Goal: Information Seeking & Learning: Learn about a topic

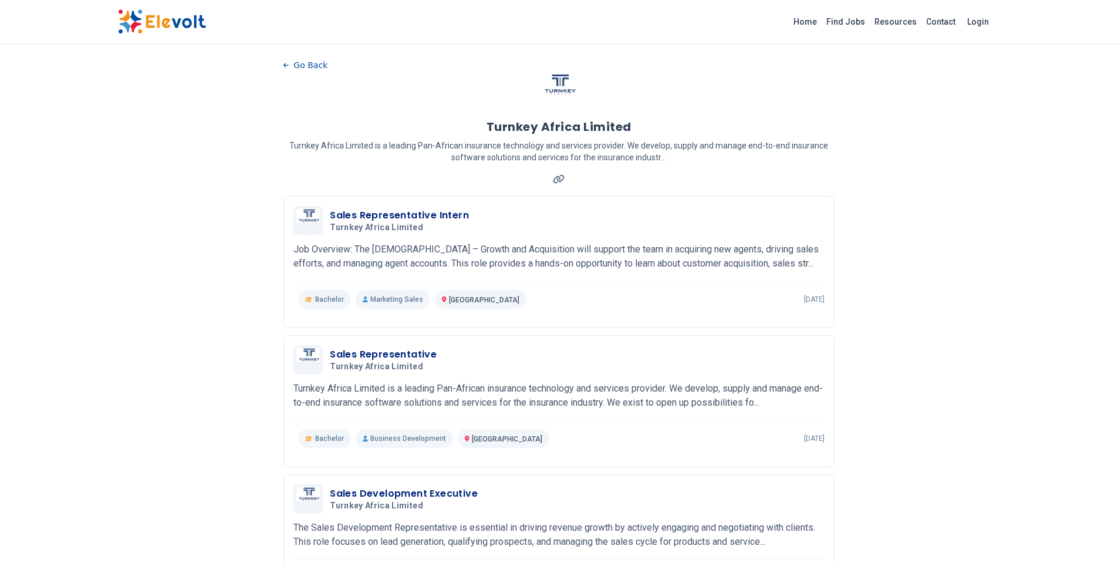
click at [846, 23] on link "Find Jobs" at bounding box center [846, 21] width 48 height 19
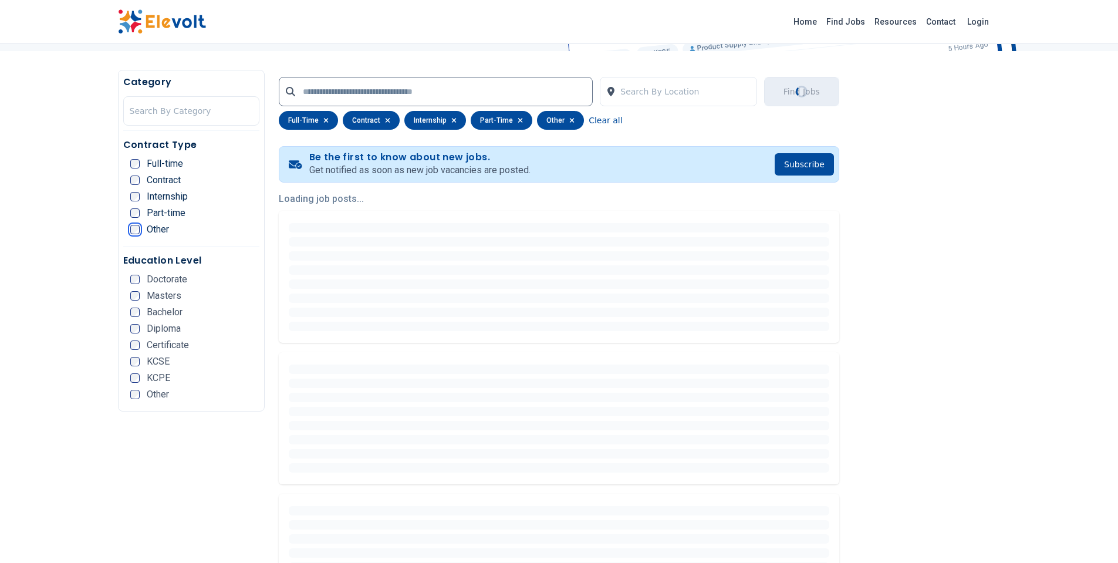
scroll to position [213, 0]
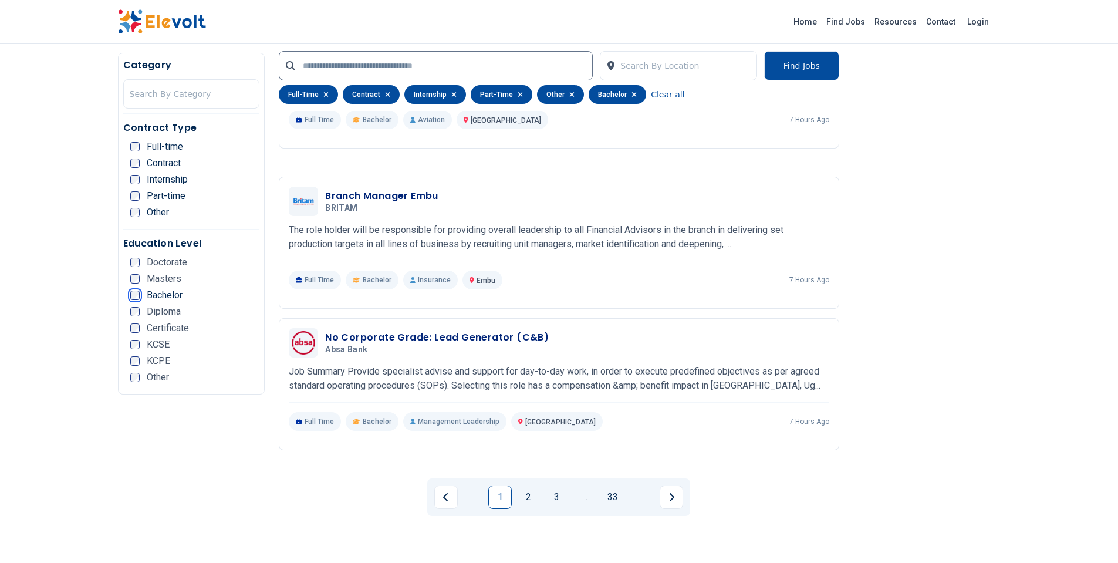
scroll to position [2246, 0]
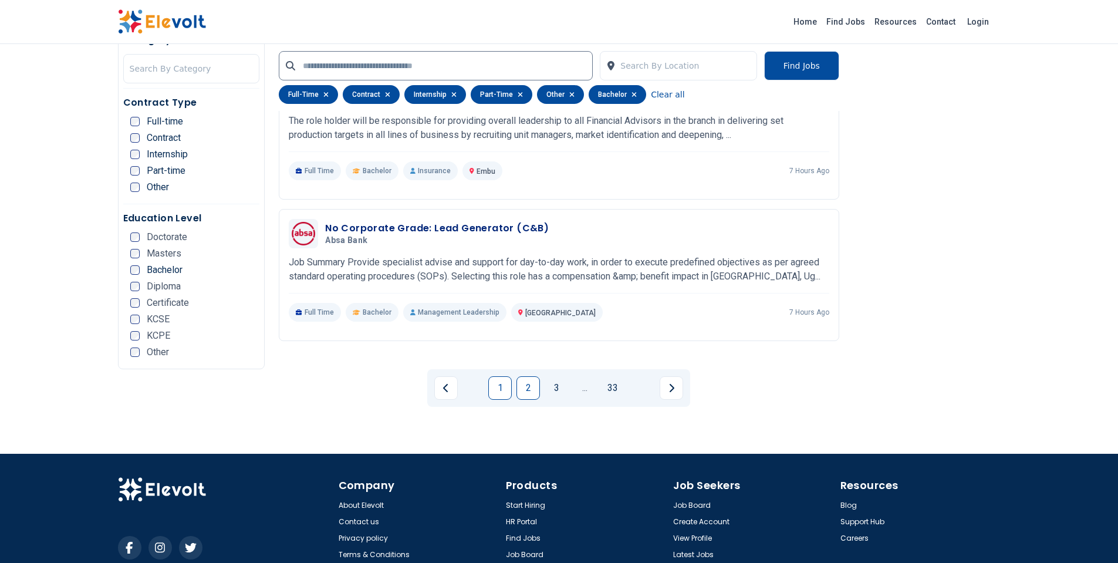
click at [525, 376] on link "2" at bounding box center [528, 387] width 23 height 23
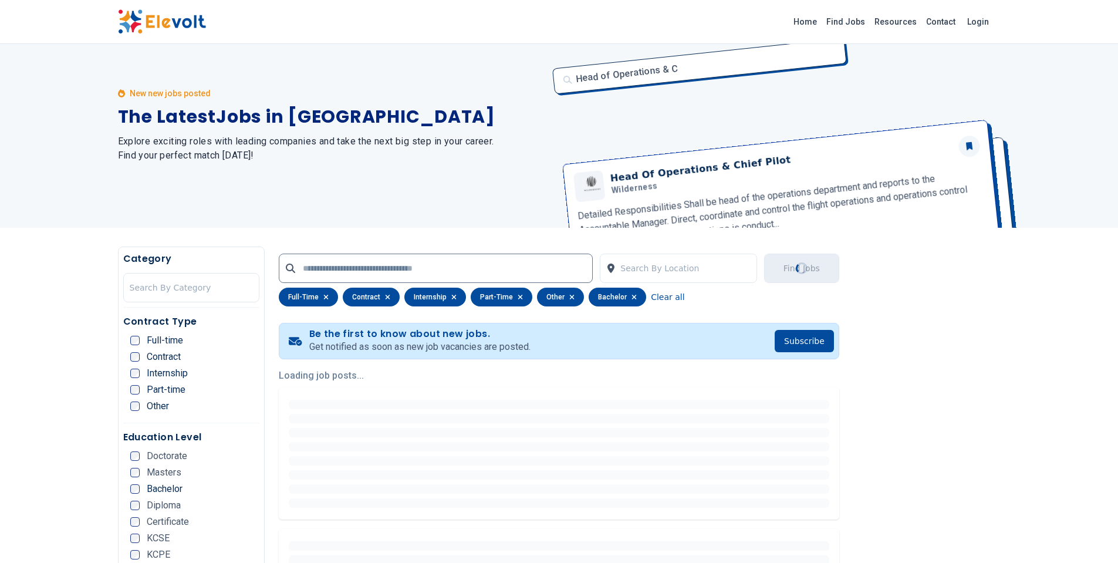
scroll to position [0, 0]
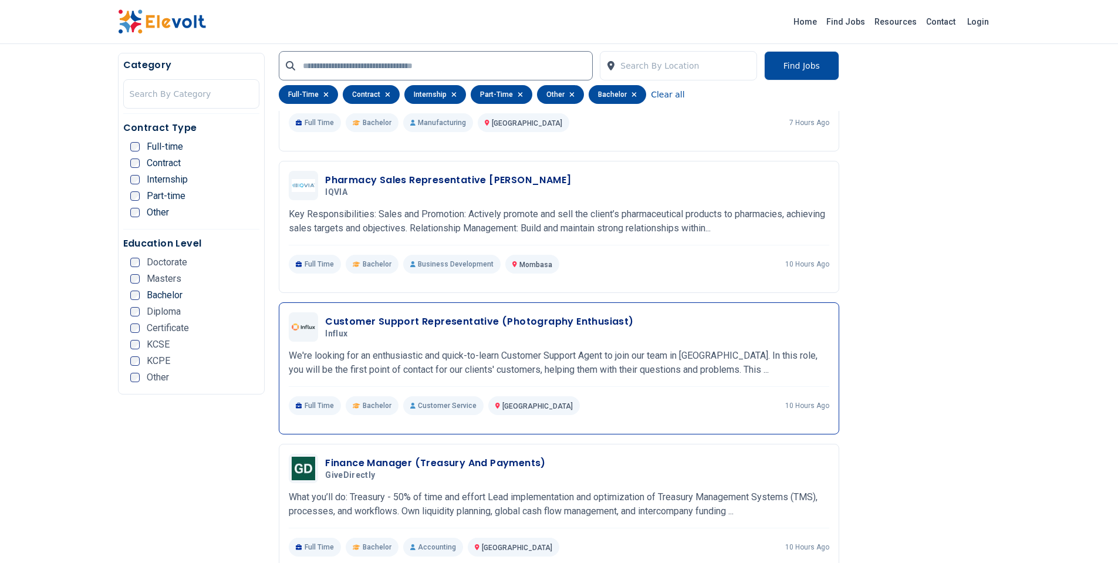
scroll to position [406, 0]
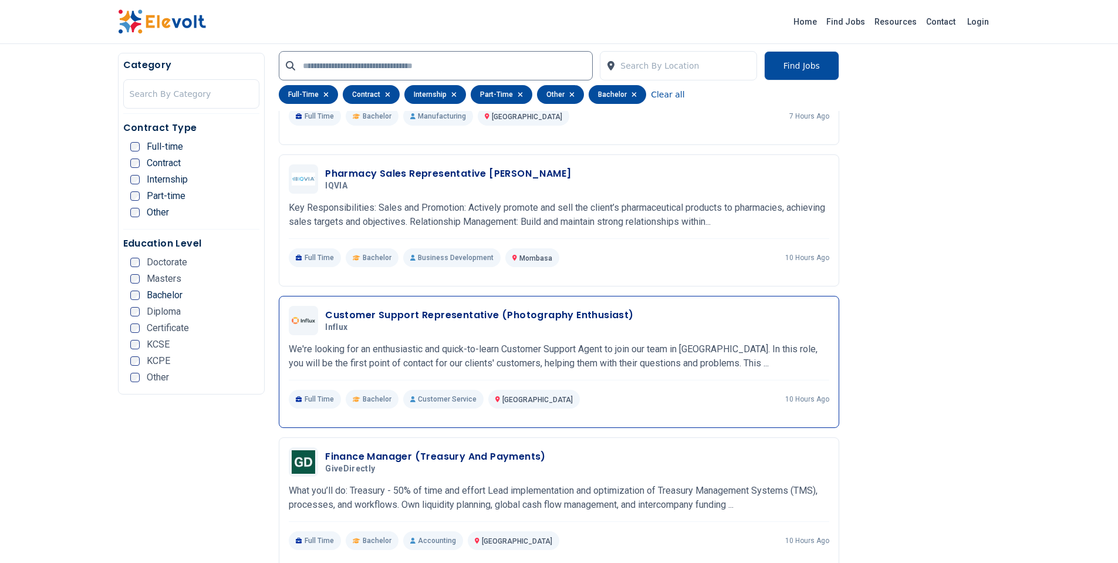
click at [769, 391] on div "Full Time Bachelor Customer Service [GEOGRAPHIC_DATA] KE 10 hours ago" at bounding box center [559, 399] width 541 height 19
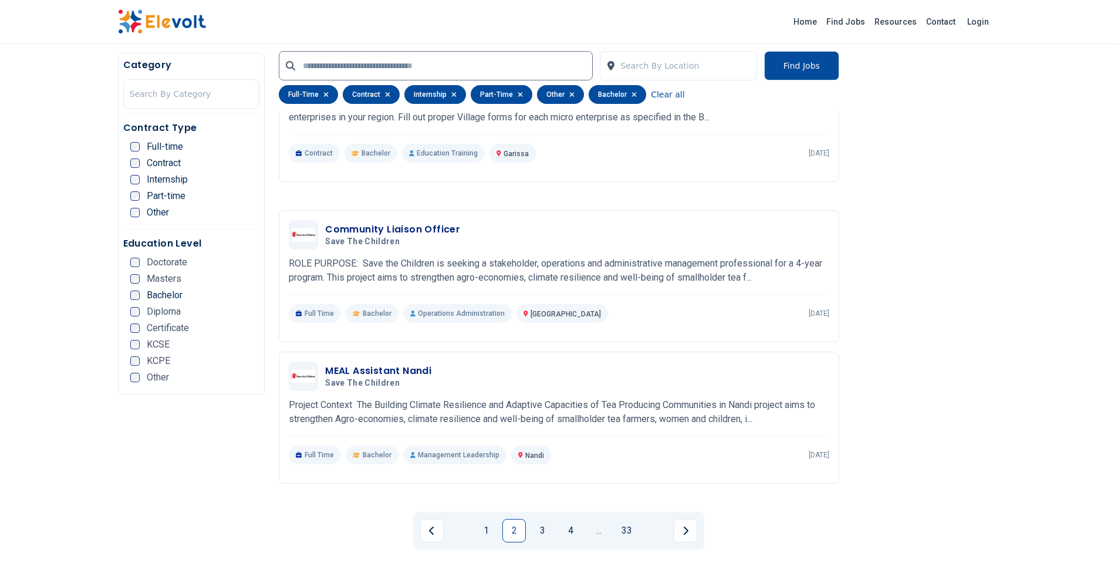
scroll to position [2129, 0]
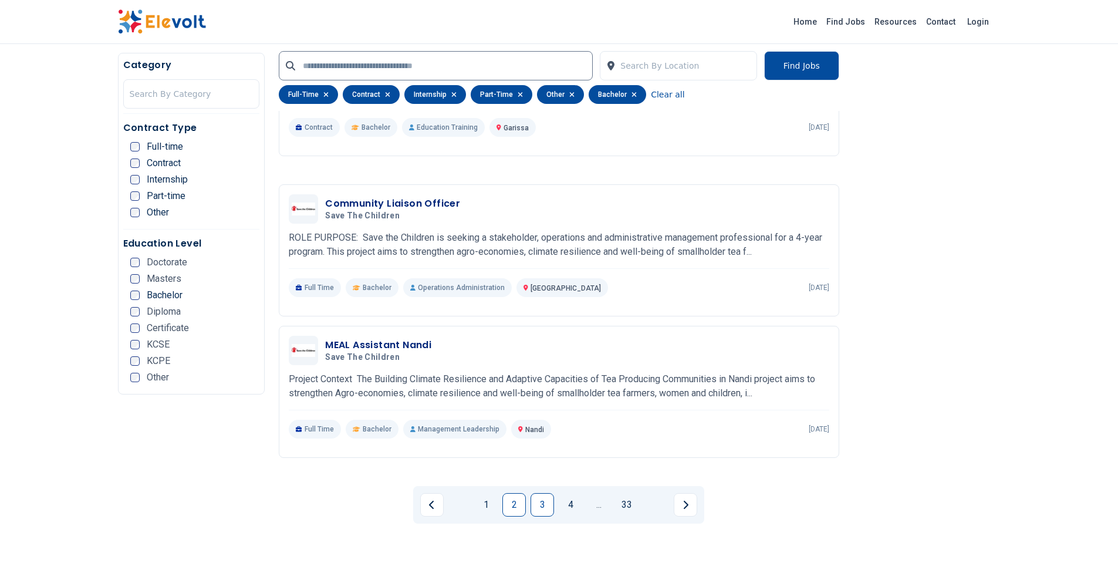
click at [549, 493] on link "3" at bounding box center [542, 504] width 23 height 23
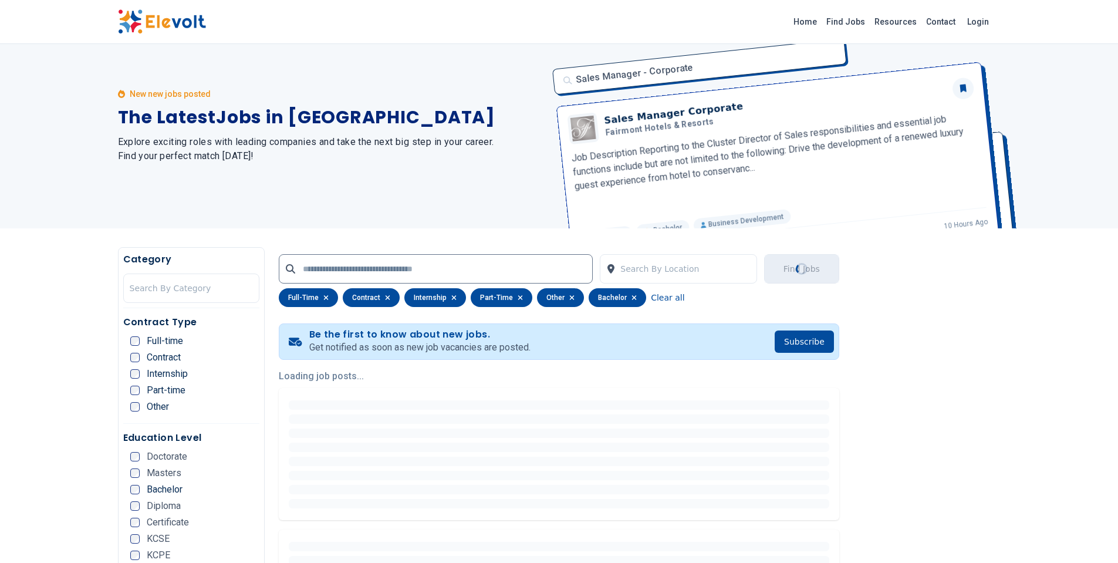
scroll to position [0, 0]
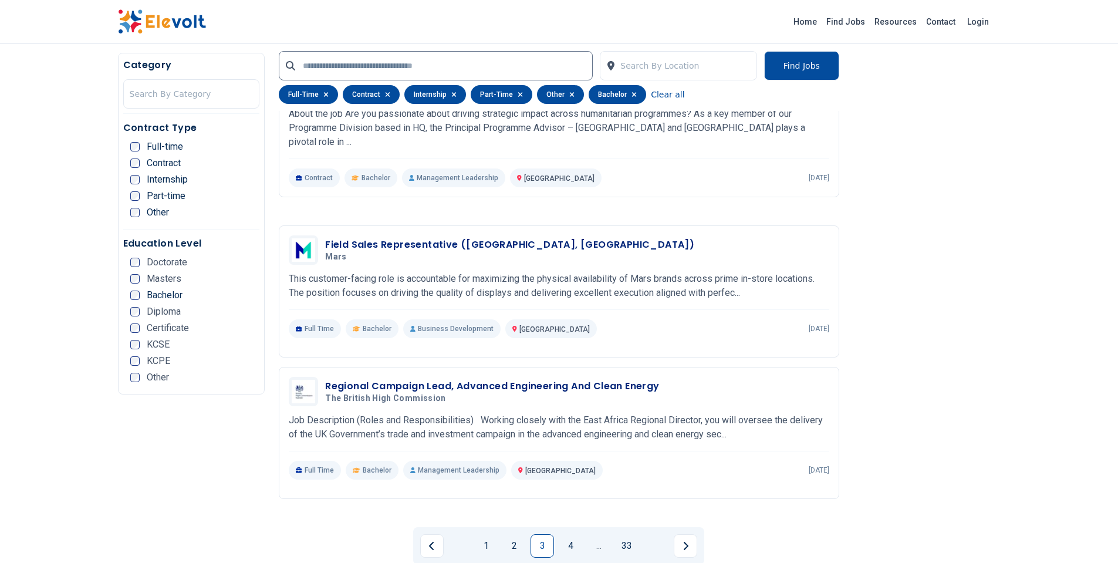
scroll to position [2114, 0]
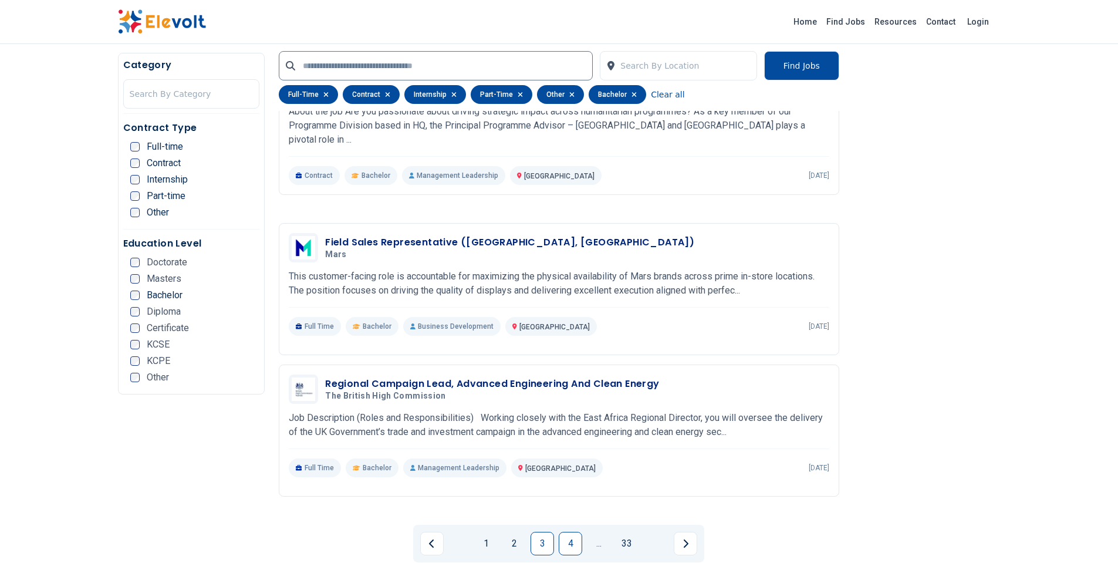
click at [568, 532] on link "4" at bounding box center [570, 543] width 23 height 23
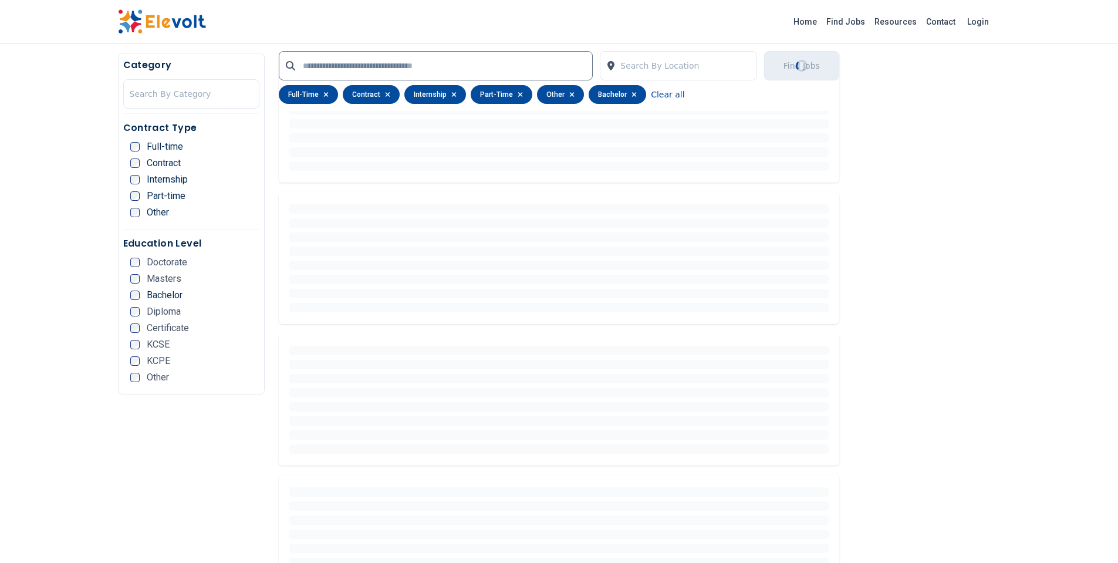
scroll to position [0, 0]
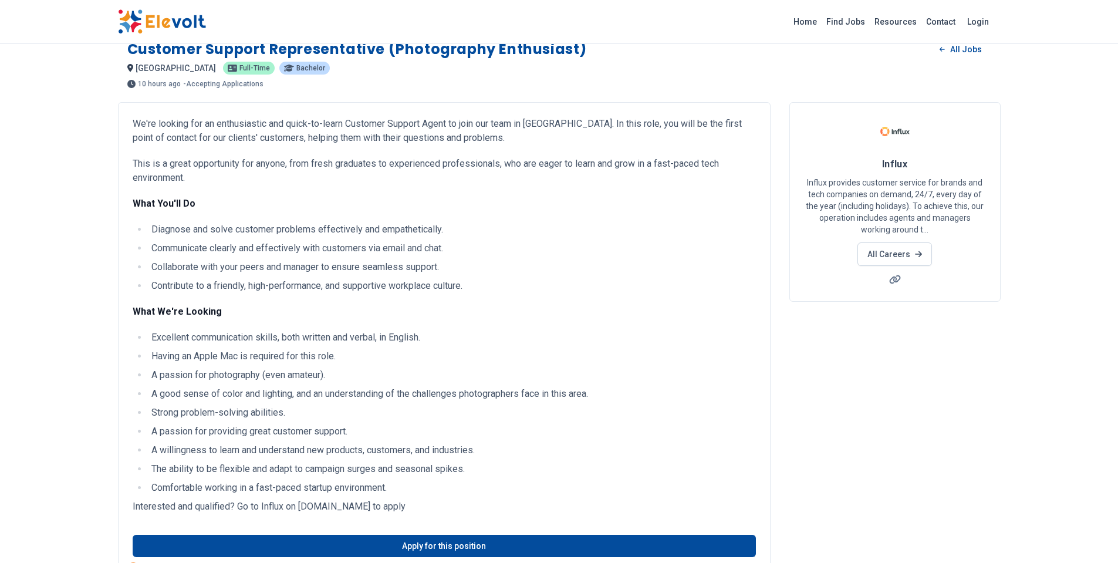
scroll to position [10, 0]
